Goal: Use online tool/utility: Use online tool/utility

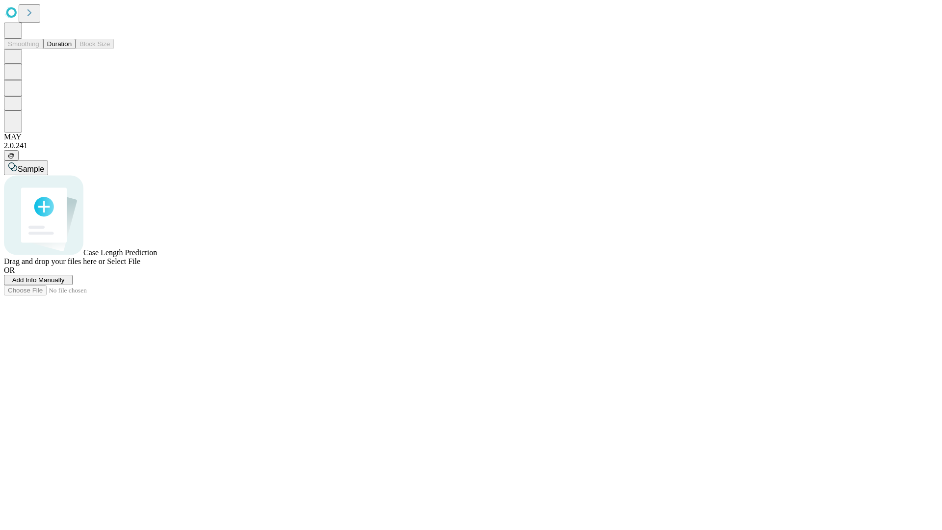
click at [72, 49] on button "Duration" at bounding box center [59, 44] width 32 height 10
click at [44, 165] on span "Sample" at bounding box center [31, 169] width 26 height 8
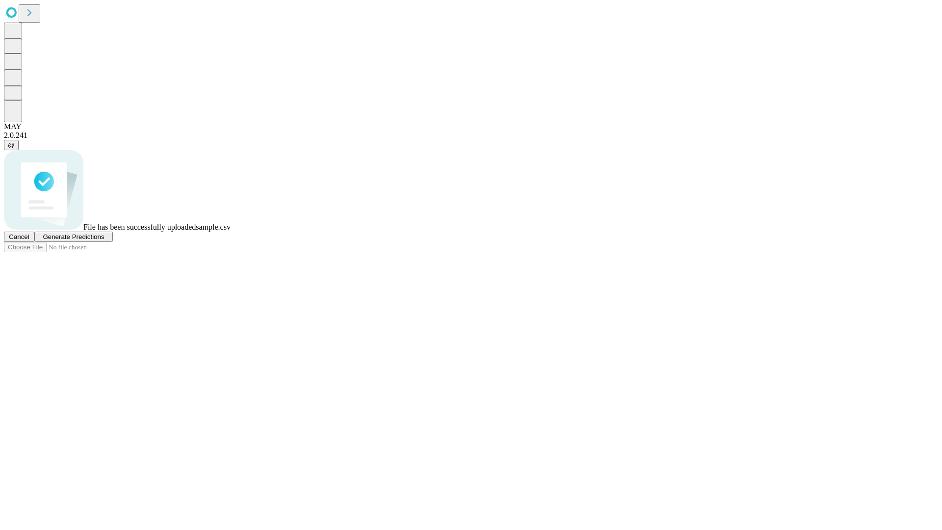
click at [104, 240] on span "Generate Predictions" at bounding box center [73, 236] width 61 height 7
